Goal: Navigation & Orientation: Understand site structure

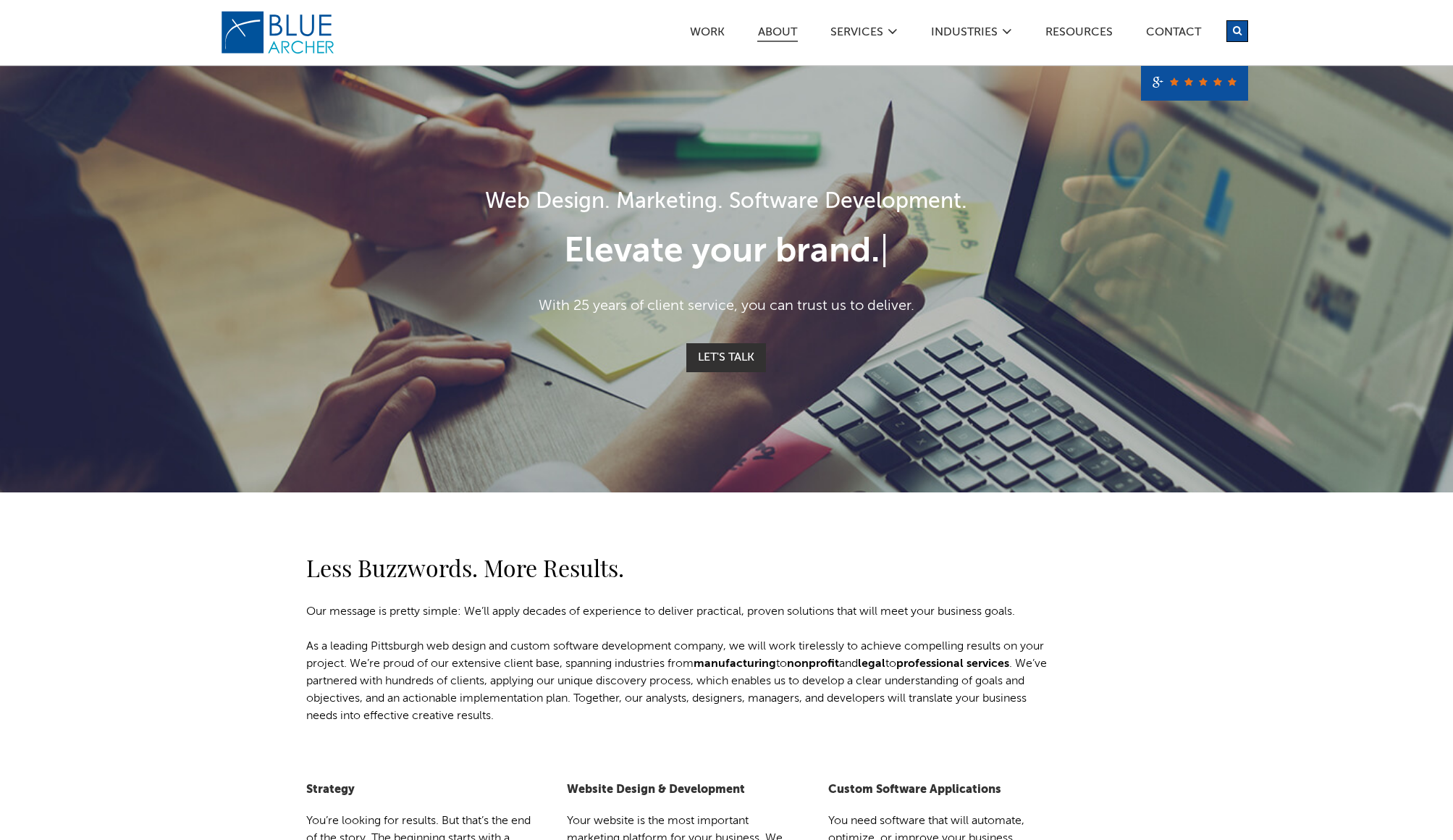
click at [777, 28] on link "ABOUT" at bounding box center [777, 34] width 41 height 15
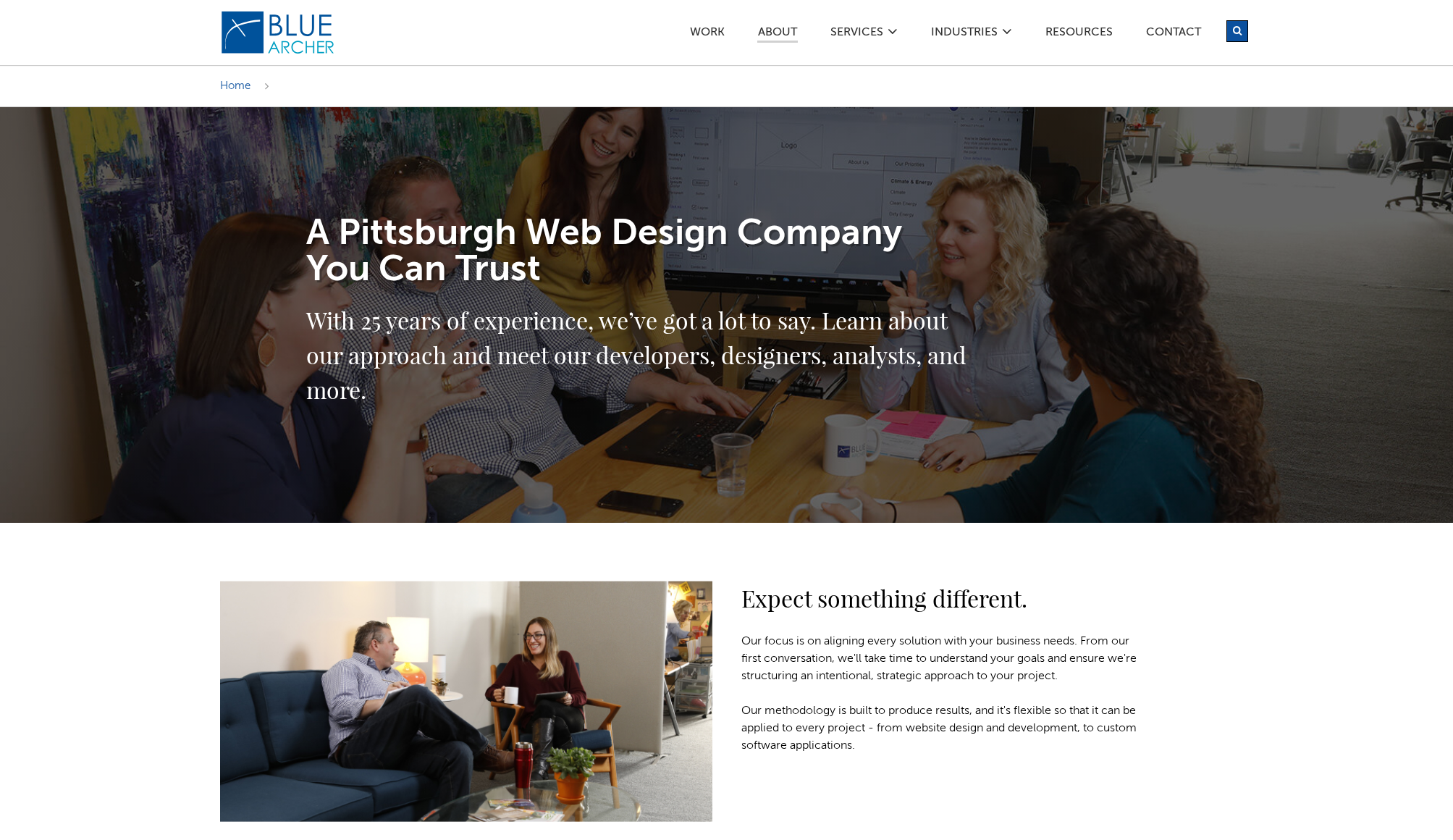
click at [269, 26] on img at bounding box center [277, 33] width 116 height 45
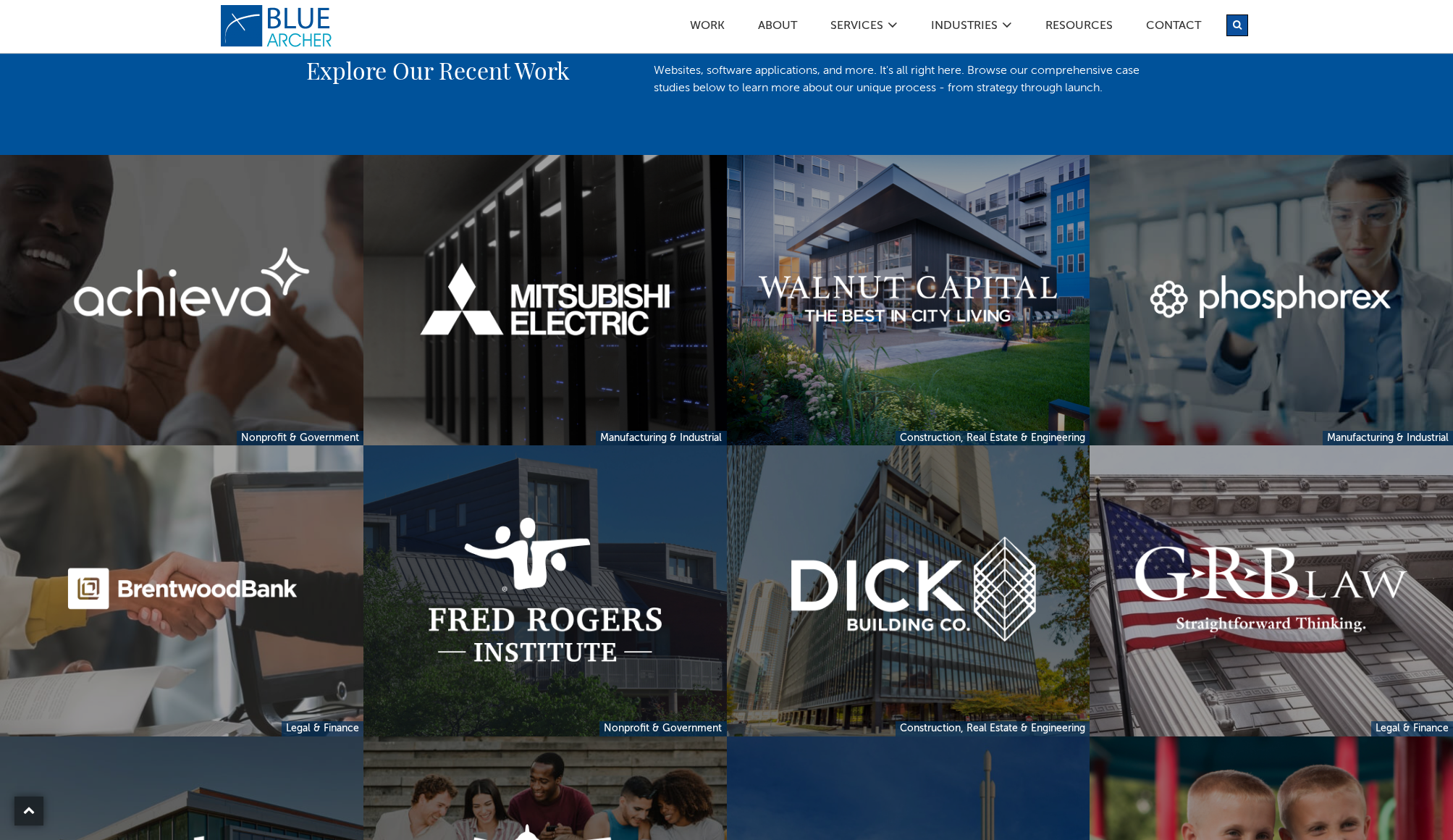
scroll to position [962, 0]
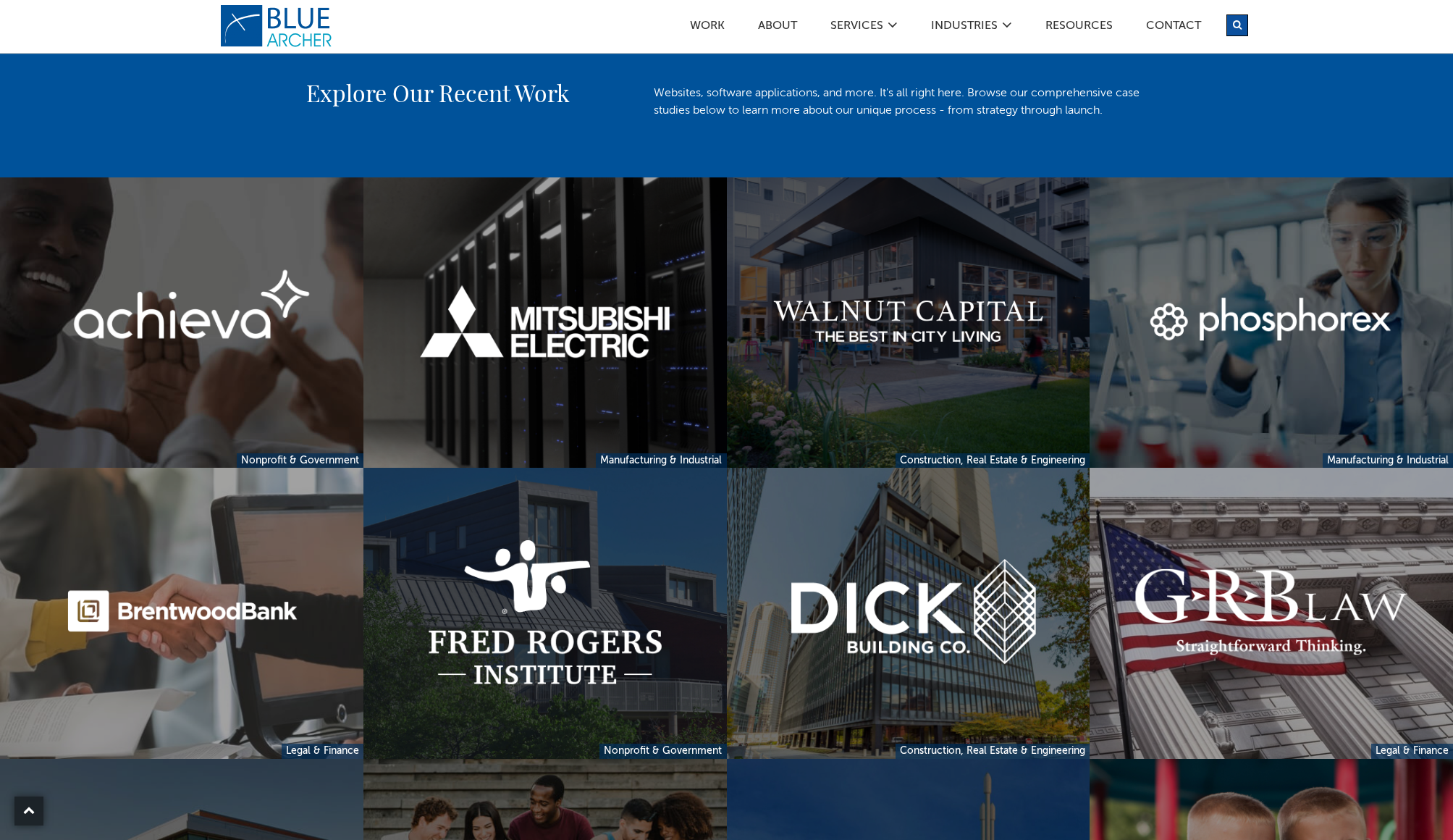
click at [927, 321] on link at bounding box center [908, 322] width 363 height 290
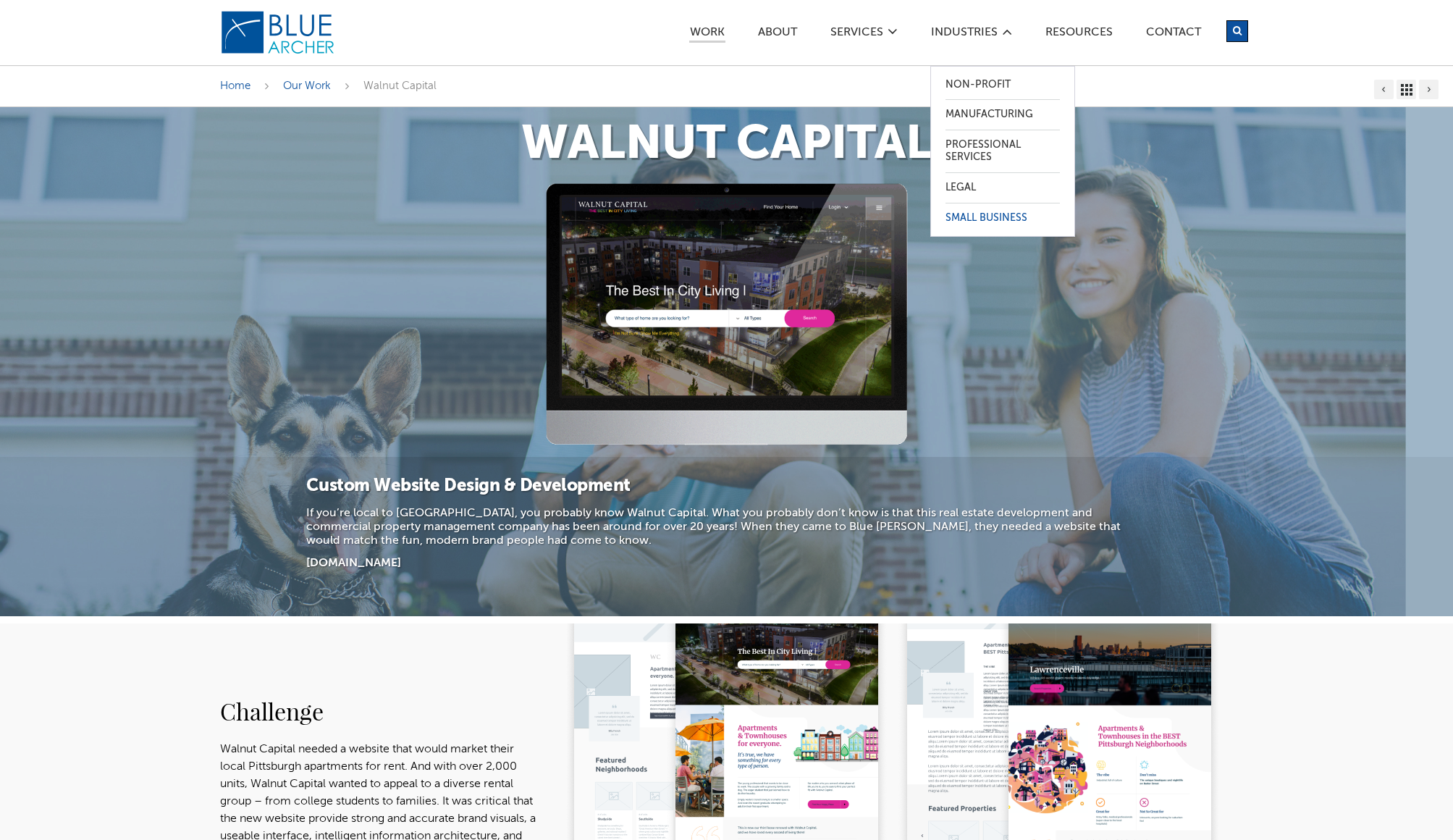
click at [978, 215] on link "Small Business" at bounding box center [1002, 218] width 114 height 30
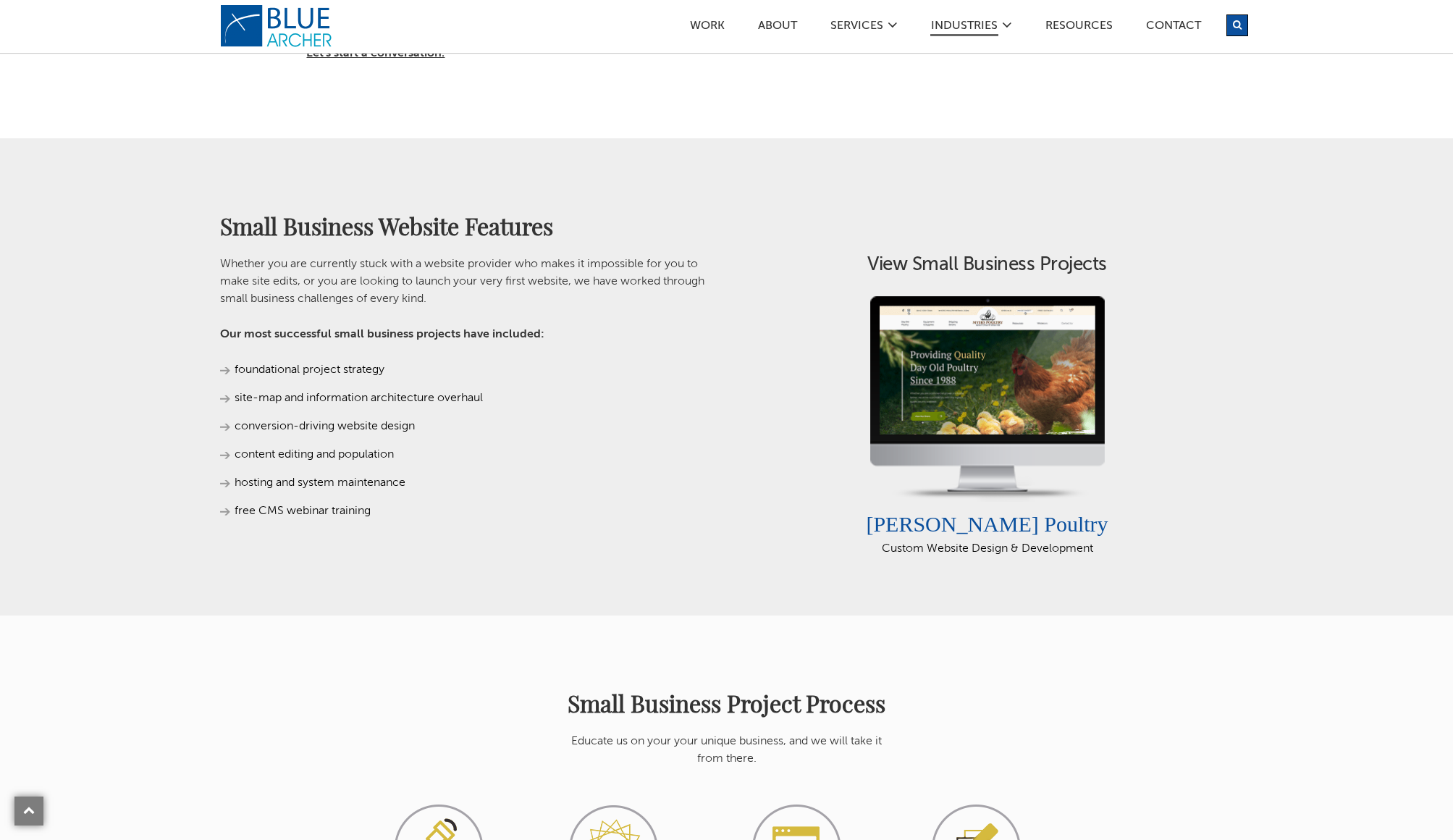
scroll to position [808, 0]
click at [1173, 380] on link "Next" at bounding box center [1173, 377] width 23 height 44
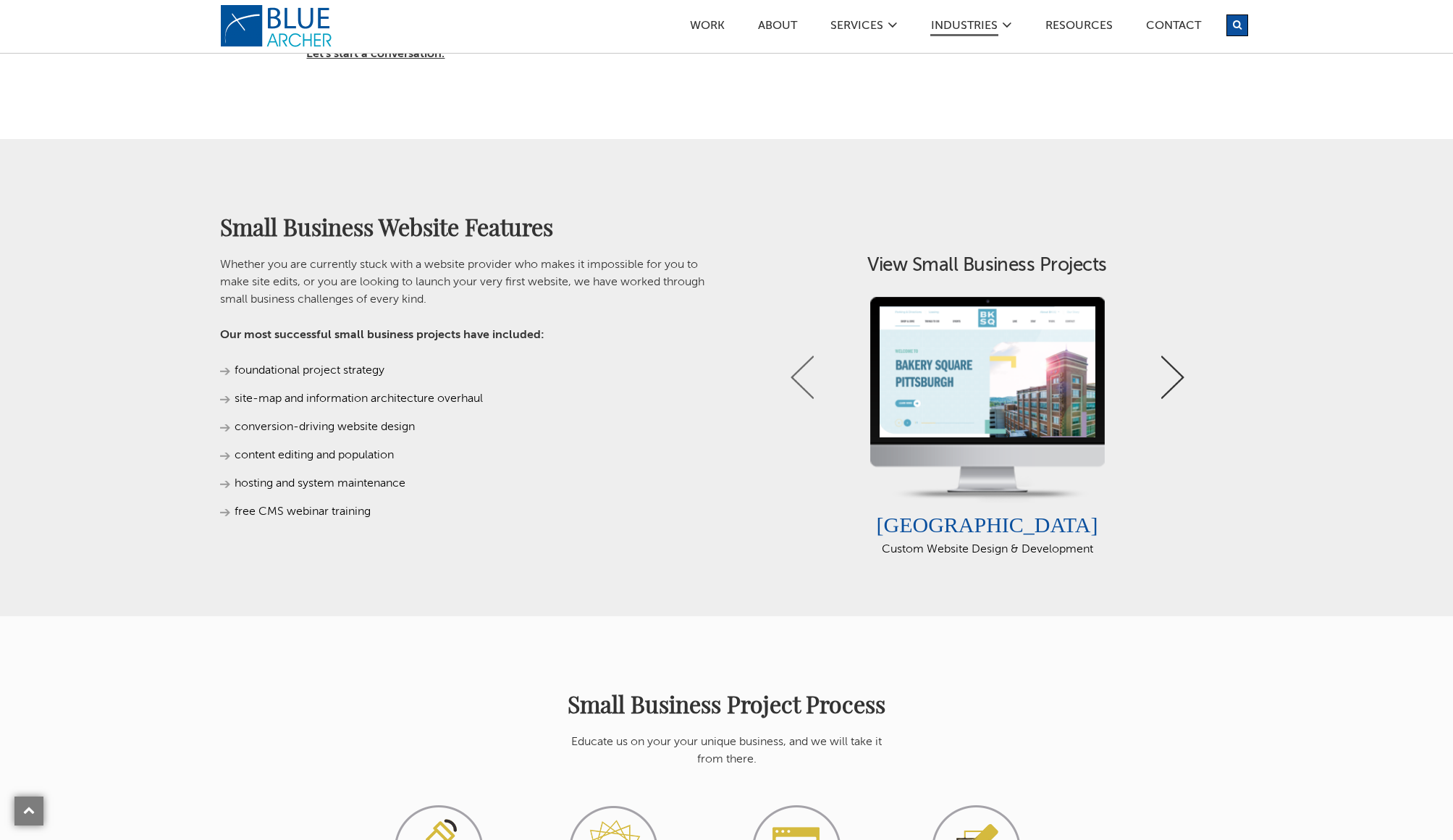
click at [1173, 380] on link "Next" at bounding box center [1173, 377] width 23 height 44
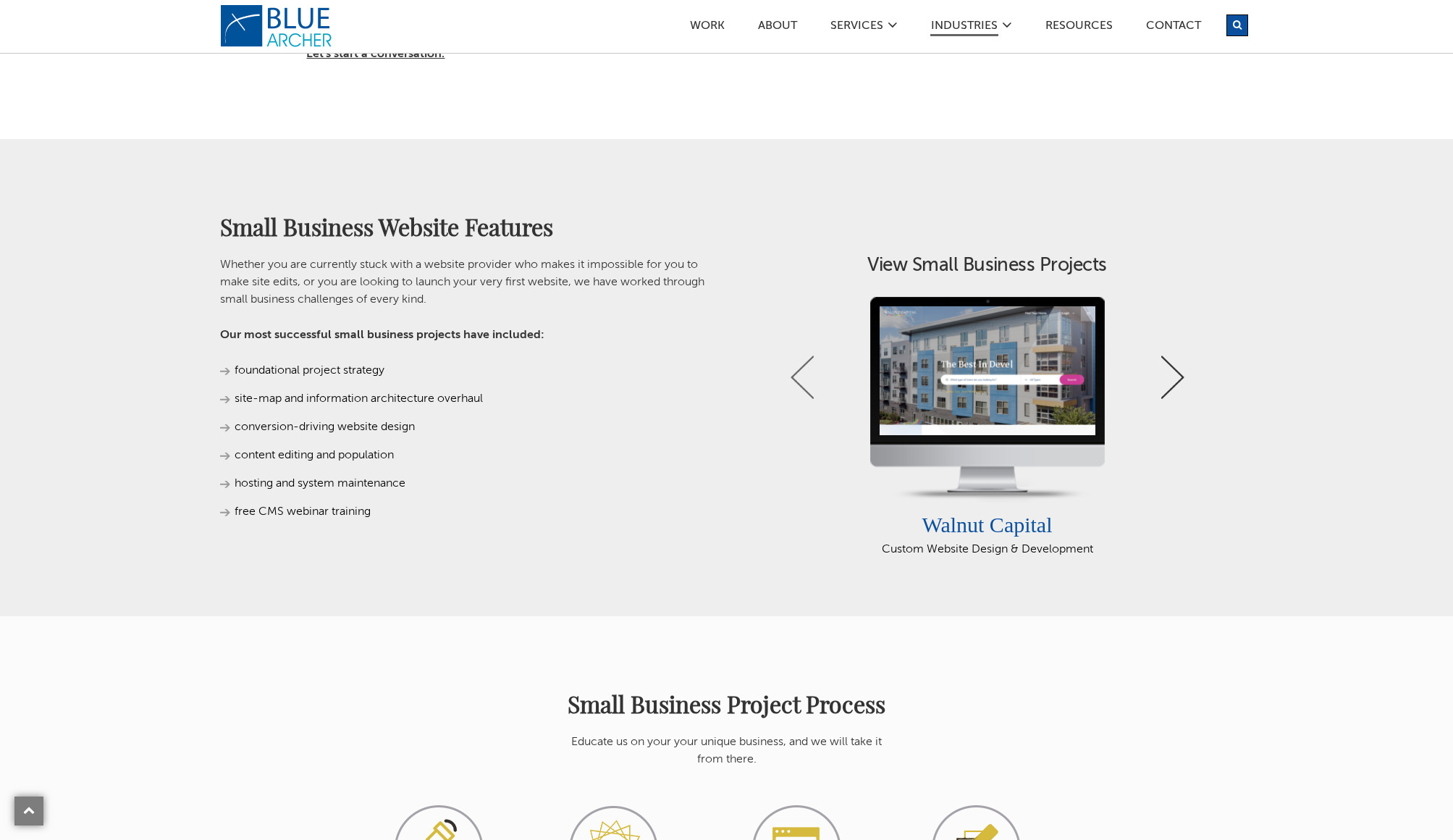
click at [1173, 380] on link "Next" at bounding box center [1173, 377] width 23 height 44
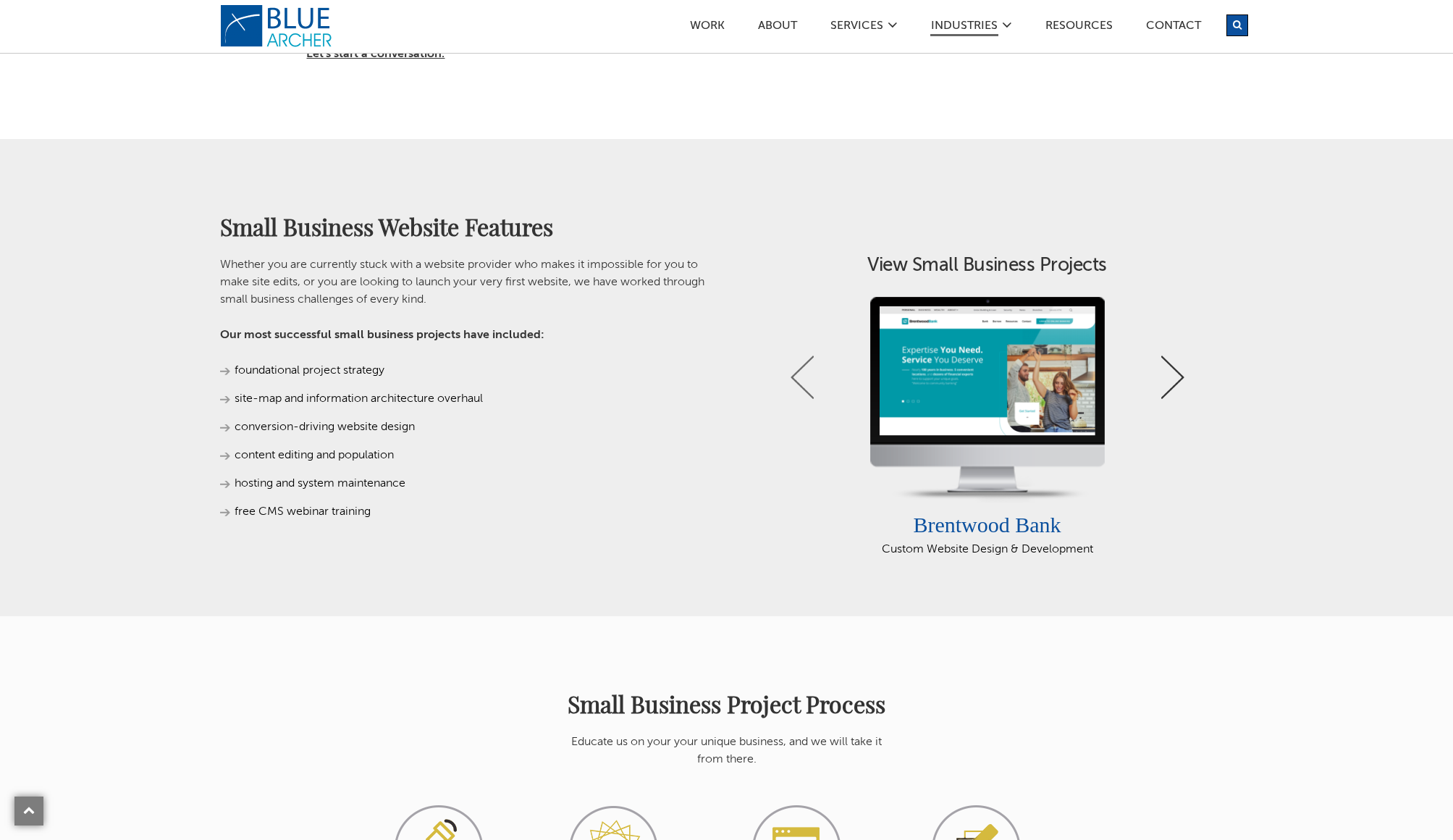
click at [1173, 380] on link "Next" at bounding box center [1173, 377] width 23 height 44
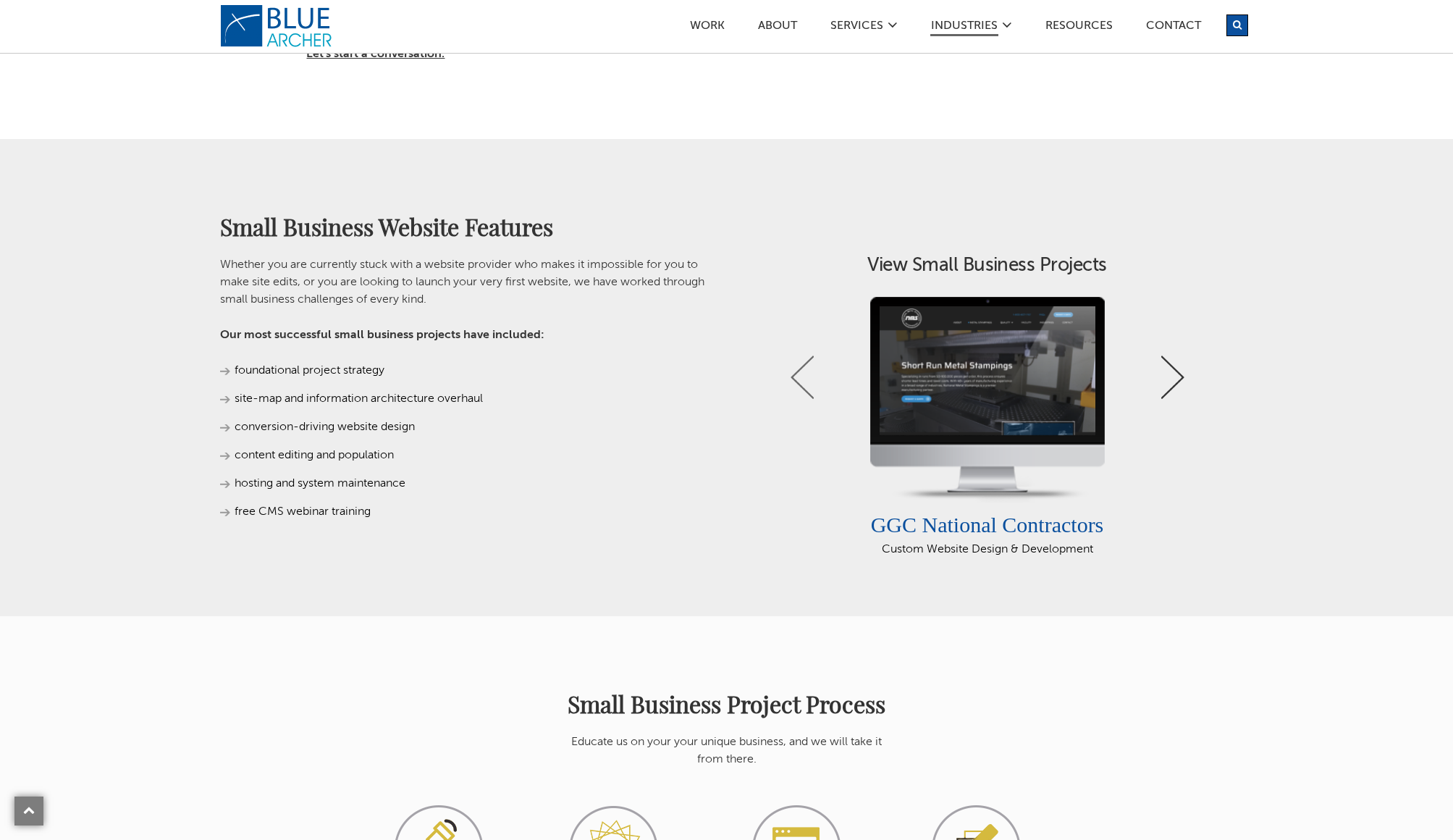
click at [1173, 380] on link "Next" at bounding box center [1173, 377] width 23 height 44
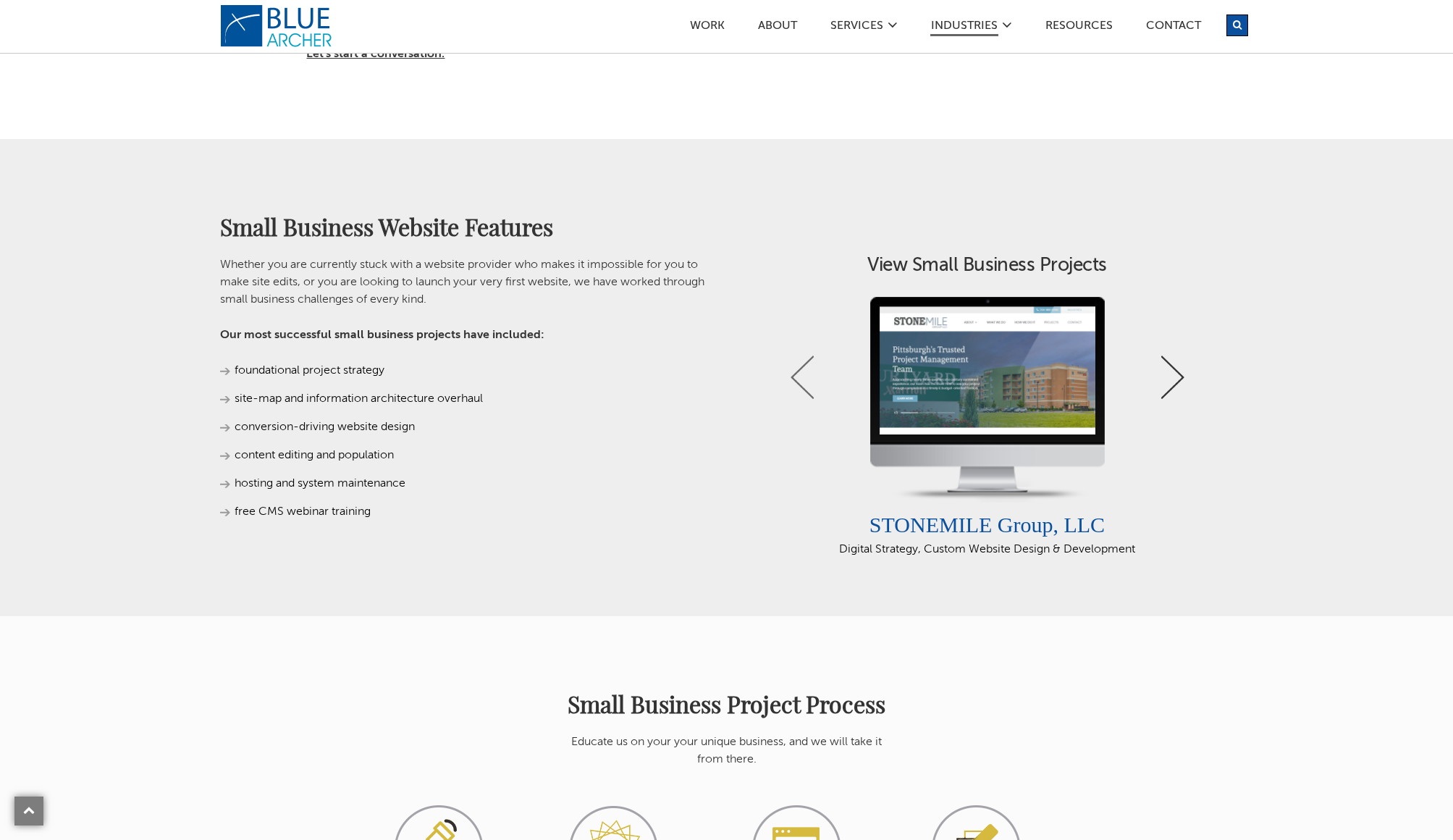
click at [1173, 380] on link "Next" at bounding box center [1173, 377] width 23 height 44
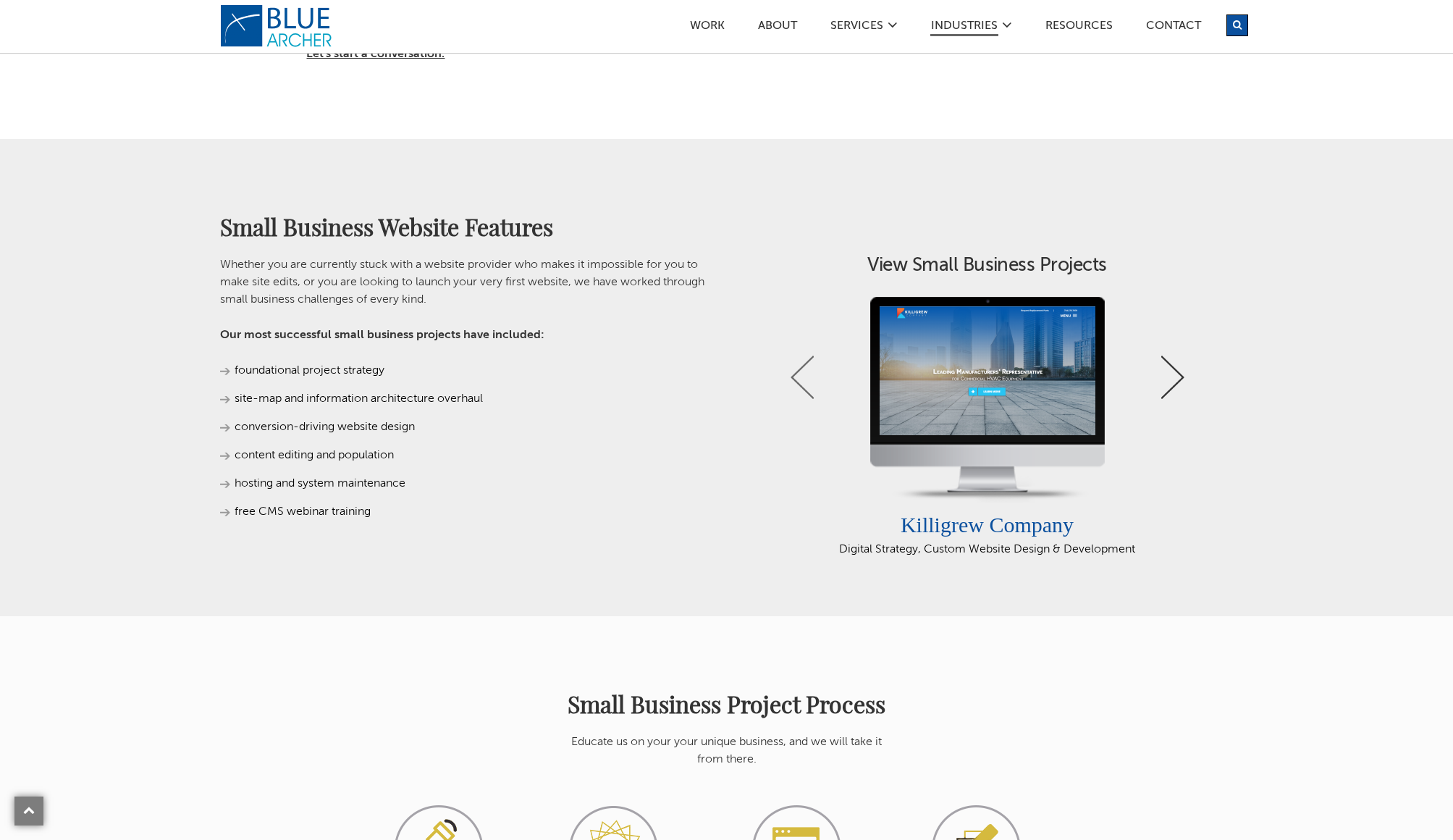
click at [1173, 380] on link "Next" at bounding box center [1173, 377] width 23 height 44
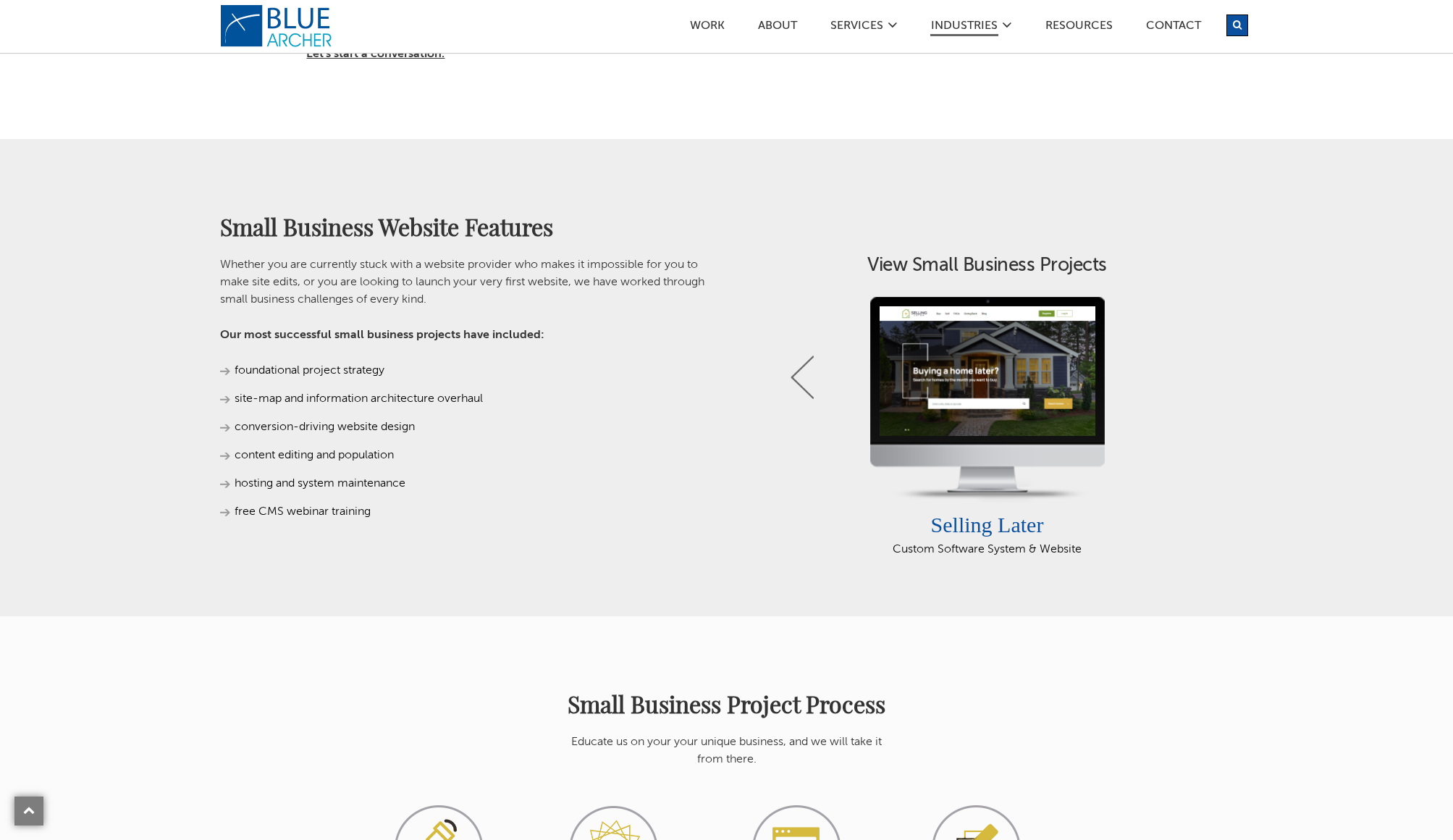
click at [1173, 380] on link "Next" at bounding box center [1173, 377] width 23 height 44
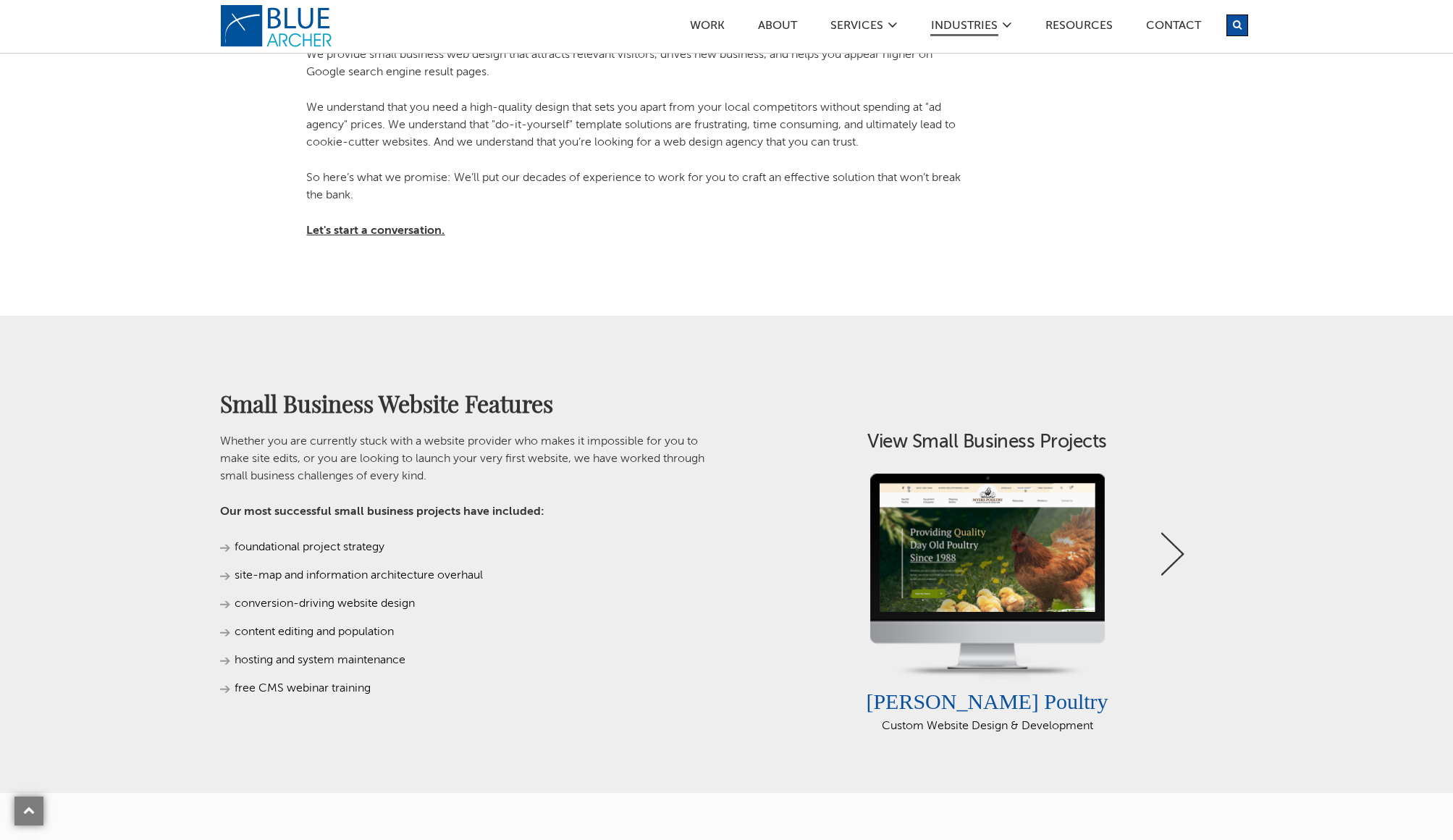
scroll to position [0, 0]
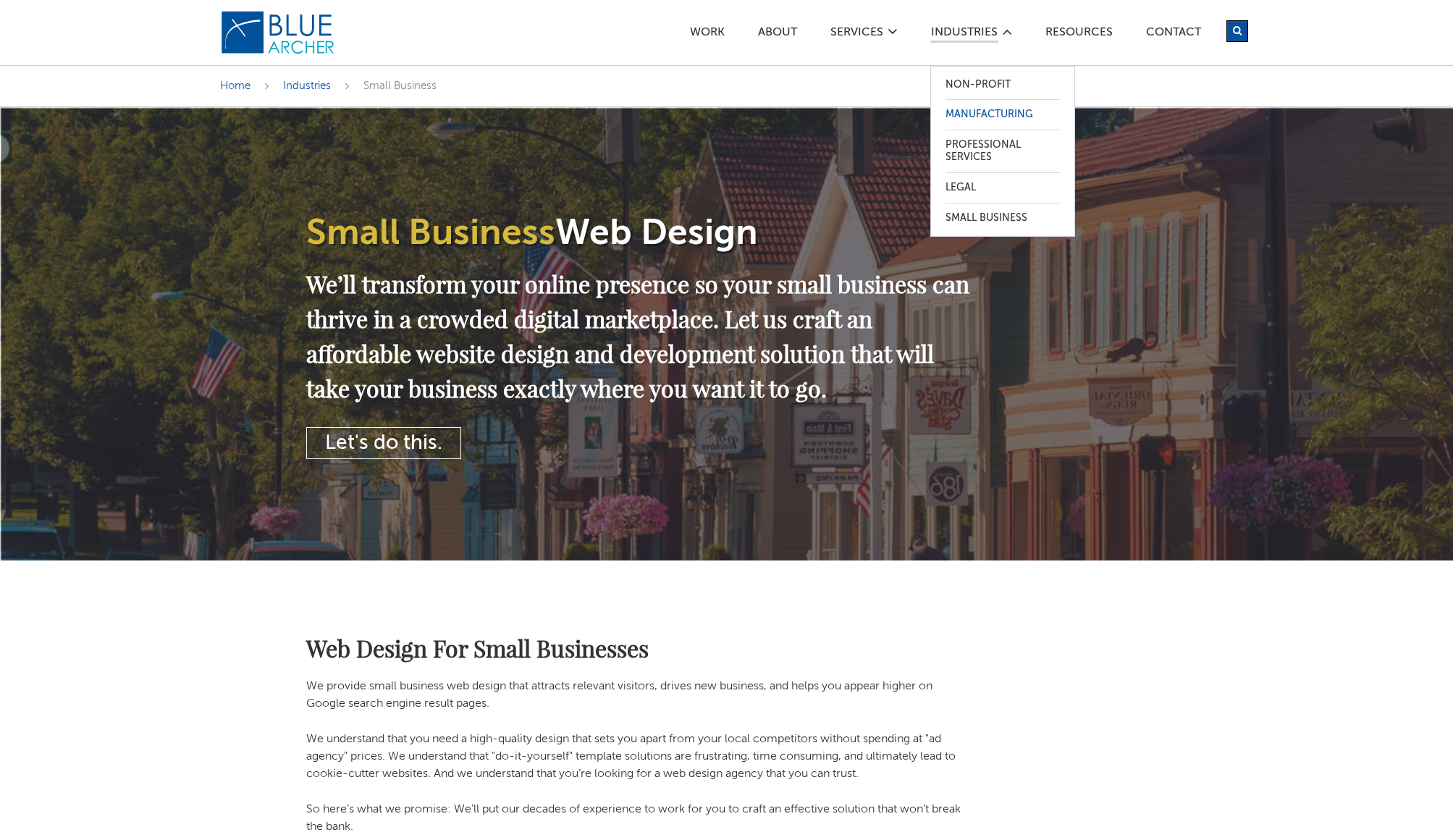
click at [986, 113] on link "Manufacturing" at bounding box center [1002, 114] width 114 height 30
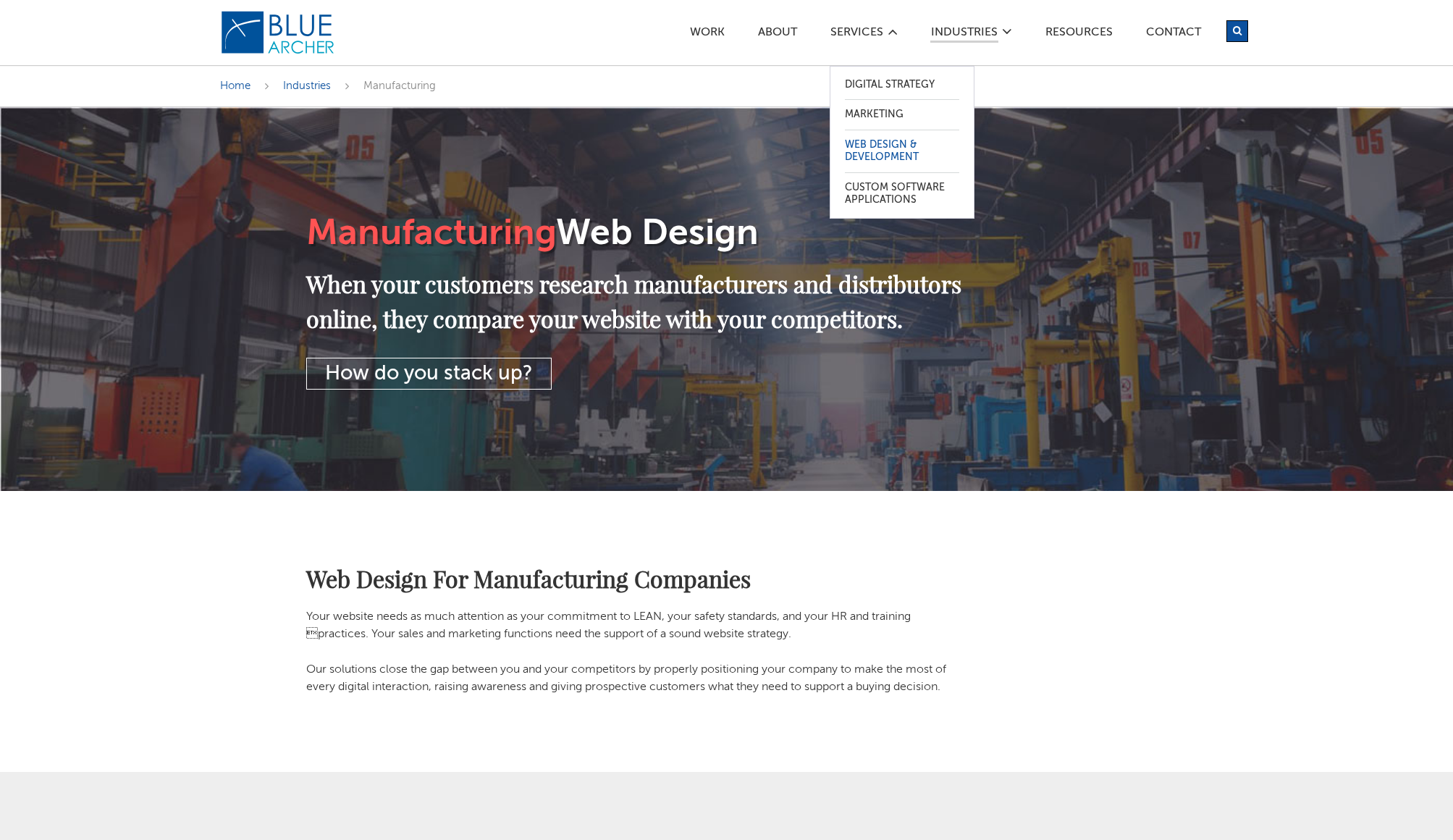
click at [879, 151] on link "Web Design & Development" at bounding box center [902, 151] width 114 height 42
